Goal: Information Seeking & Learning: Understand process/instructions

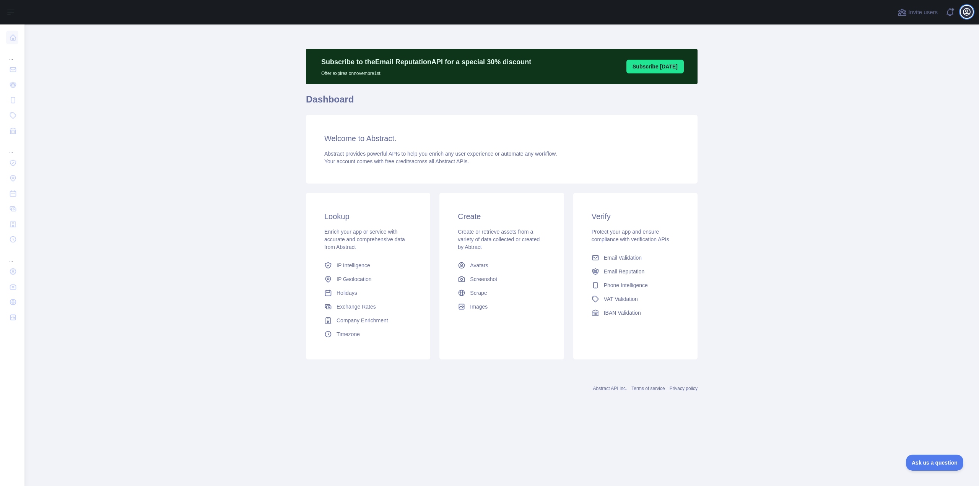
click at [965, 11] on icon "button" at bounding box center [966, 11] width 7 height 7
click at [916, 55] on link "Account settings" at bounding box center [930, 56] width 86 height 14
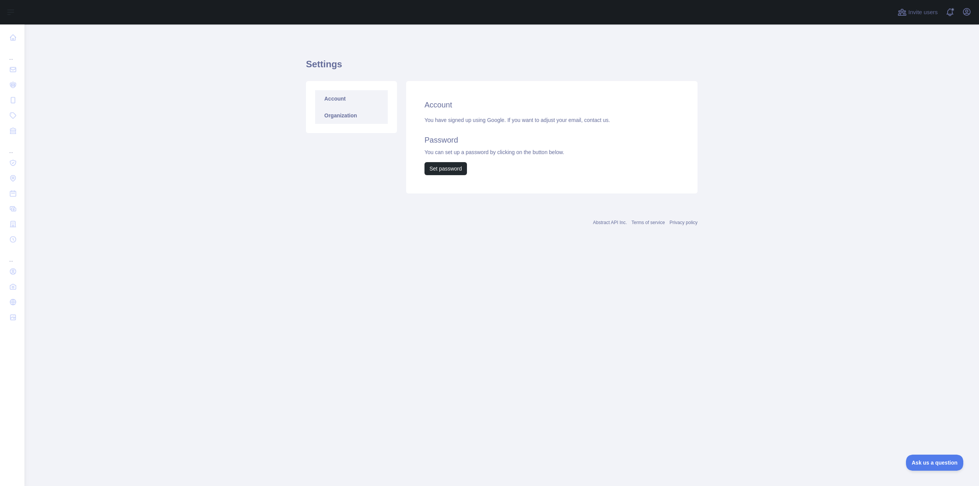
click at [345, 113] on link "Organization" at bounding box center [351, 115] width 73 height 17
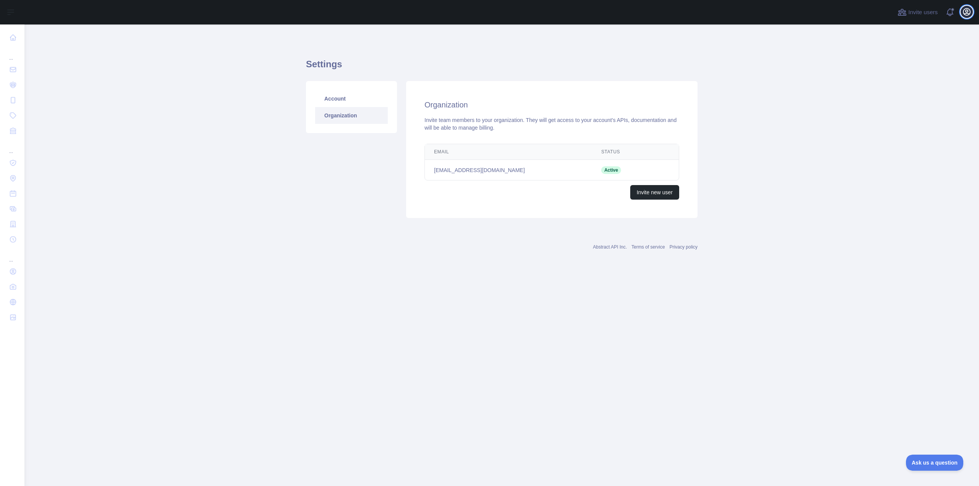
click at [967, 15] on icon "button" at bounding box center [966, 11] width 9 height 9
click at [921, 68] on link "Organization" at bounding box center [930, 69] width 86 height 14
click at [964, 10] on icon "button" at bounding box center [966, 11] width 7 height 7
click at [919, 80] on button "Billing" at bounding box center [930, 83] width 86 height 14
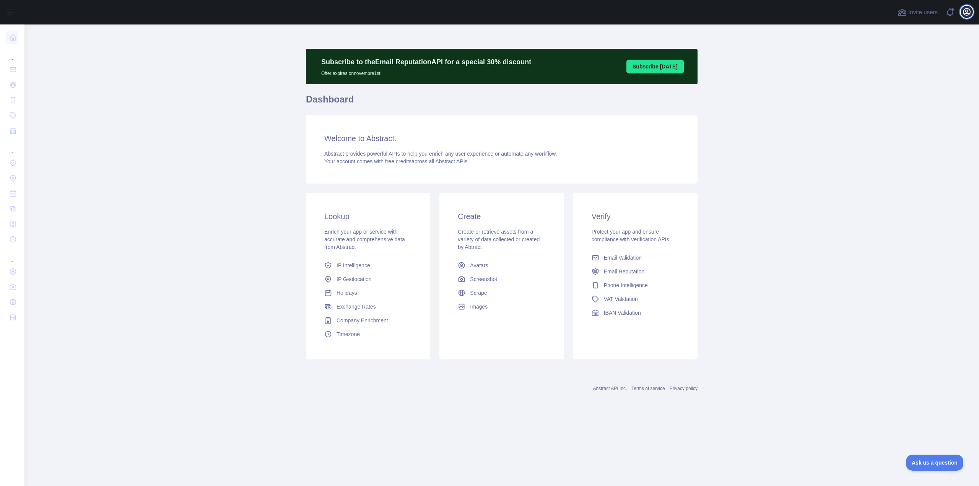
click at [963, 12] on icon "button" at bounding box center [966, 11] width 7 height 7
click at [914, 57] on link "Account settings" at bounding box center [930, 56] width 86 height 14
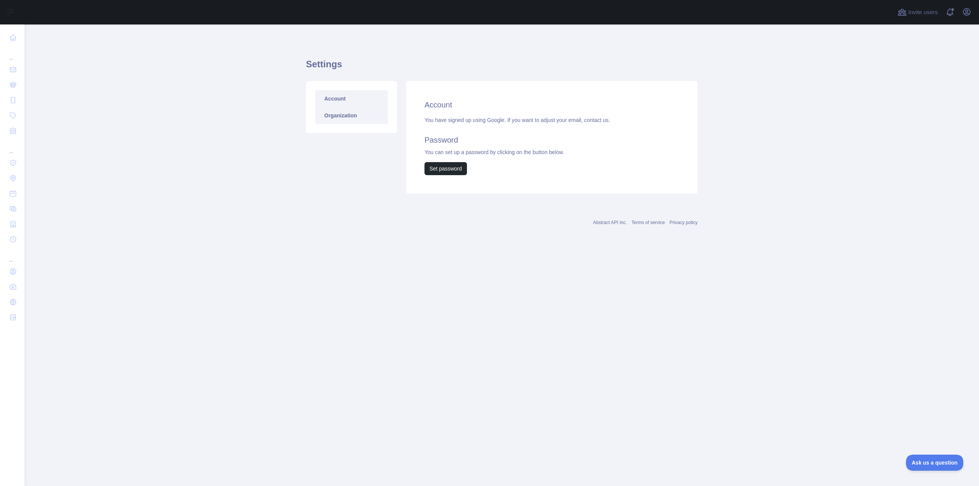
click at [356, 119] on link "Organization" at bounding box center [351, 115] width 73 height 17
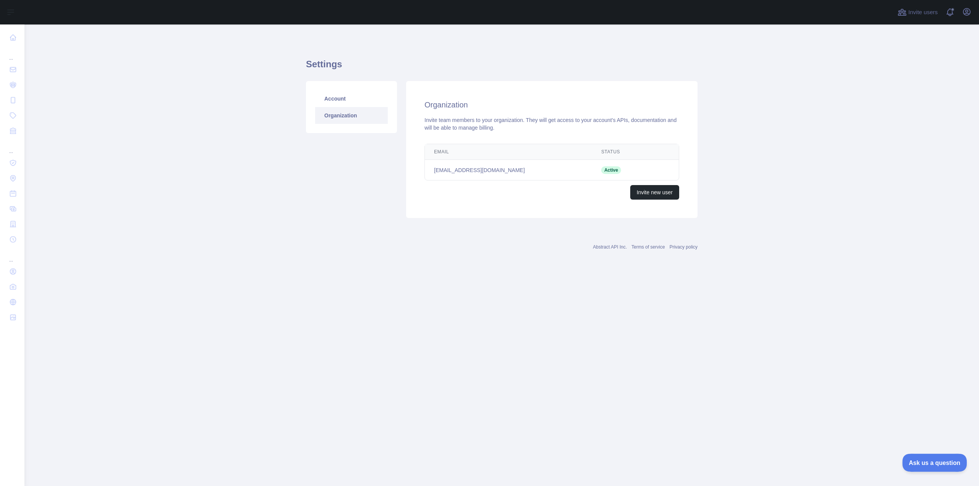
click at [924, 460] on span "Ask us a question" at bounding box center [930, 461] width 57 height 5
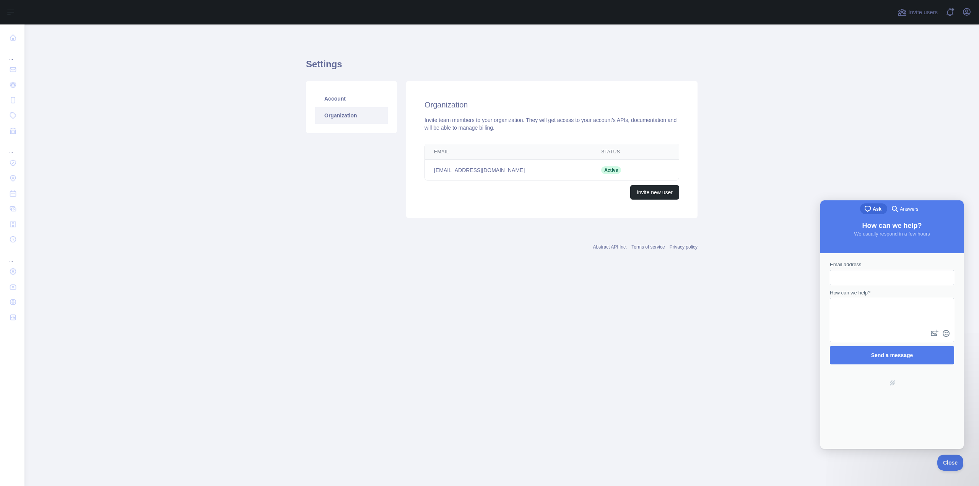
click at [906, 208] on span "Answers" at bounding box center [909, 209] width 18 height 8
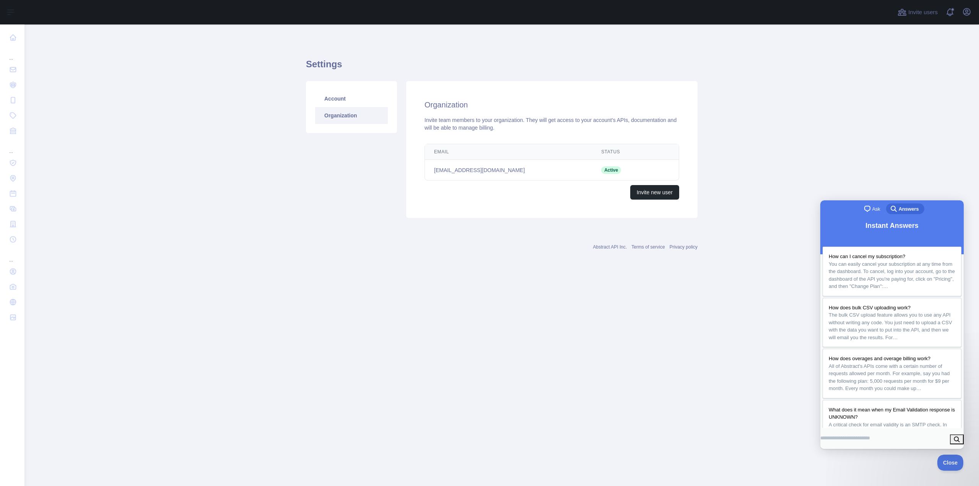
drag, startPoint x: 854, startPoint y: 440, endPoint x: 856, endPoint y: 435, distance: 4.5
click at [854, 439] on input "Search Doc articles" at bounding box center [845, 438] width 50 height 14
type input "**********"
click button "search" at bounding box center [957, 439] width 14 height 10
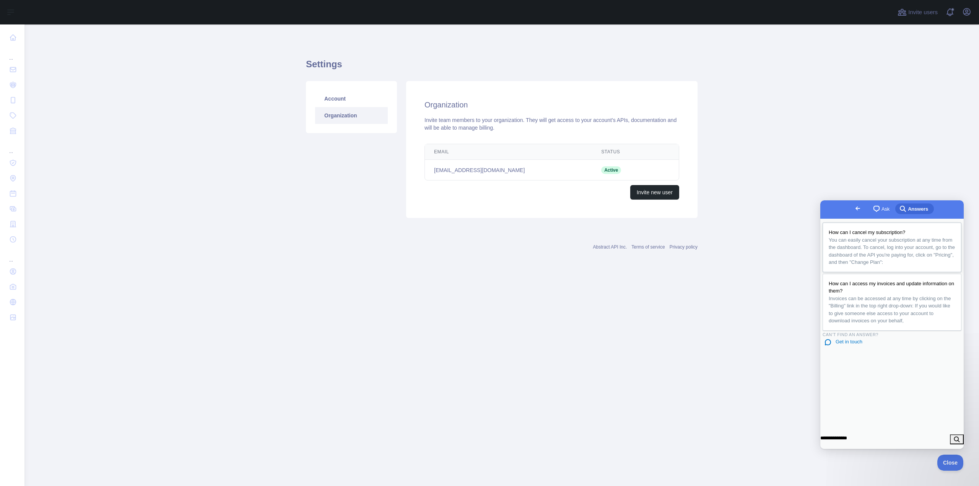
click at [890, 240] on span "You can easily cancel your subscription at any time from the dashboard. To canc…" at bounding box center [891, 251] width 126 height 28
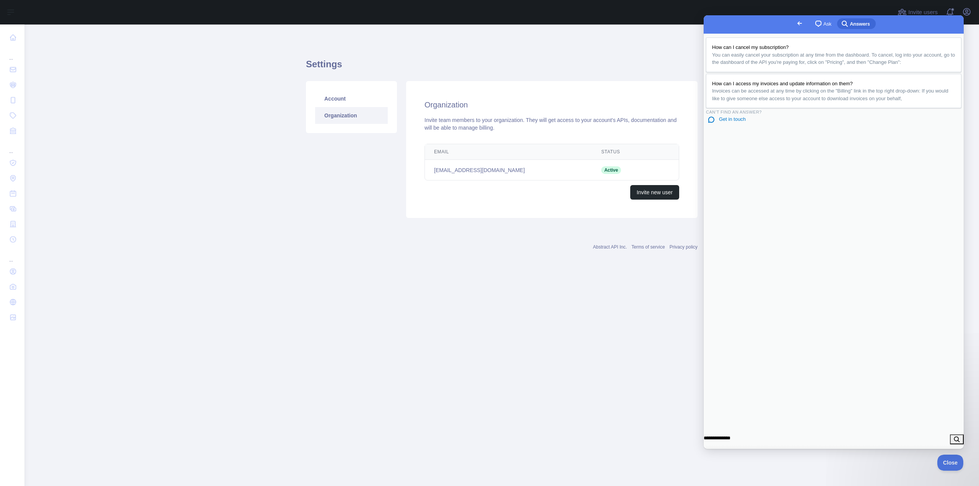
scroll to position [165, 0]
click at [519, 303] on main "Settings Account Organization Organization Invite team members to your organiza…" at bounding box center [501, 254] width 954 height 461
